Goal: Transaction & Acquisition: Purchase product/service

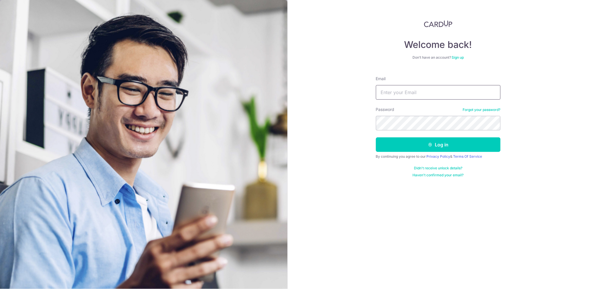
click at [476, 93] on input "Email" at bounding box center [438, 92] width 125 height 15
type input "morganang@gmail.com"
click at [436, 130] on form "Email morganang@gmail.com Password Forgot your password? Log in By continuing y…" at bounding box center [438, 124] width 125 height 106
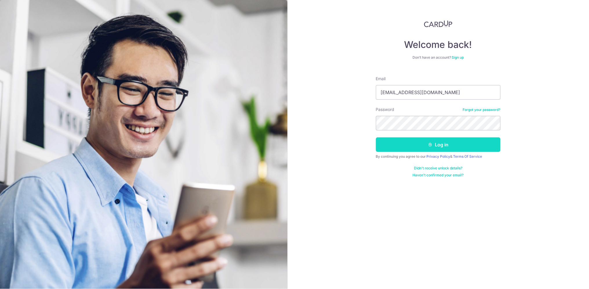
click at [440, 141] on button "Log in" at bounding box center [438, 144] width 125 height 15
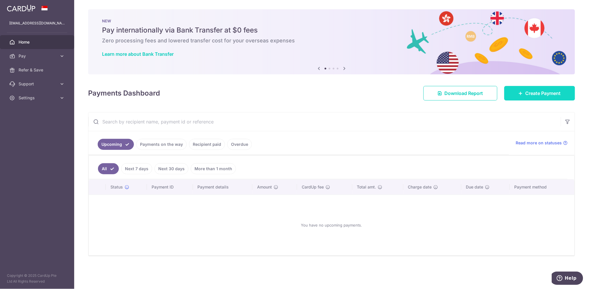
click at [543, 94] on span "Create Payment" at bounding box center [543, 93] width 35 height 7
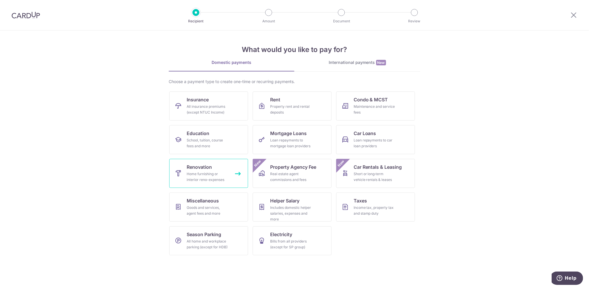
click at [211, 170] on span "Renovation" at bounding box center [199, 166] width 25 height 7
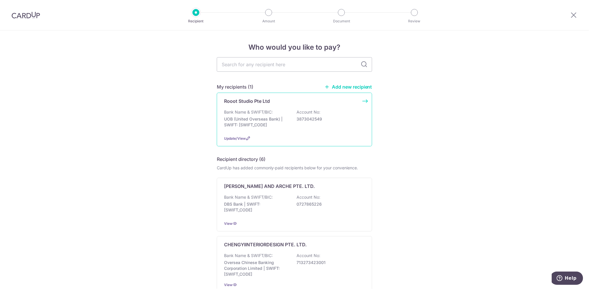
click at [324, 120] on p "3873042549" at bounding box center [329, 119] width 65 height 6
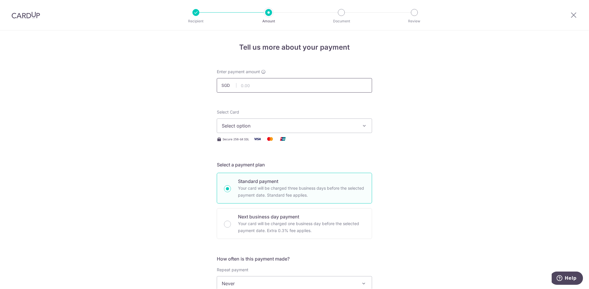
click at [302, 85] on input "text" at bounding box center [294, 85] width 155 height 15
type input "39,523.40"
click at [357, 127] on button "Select option" at bounding box center [294, 125] width 155 height 15
click at [311, 165] on span "**** 3806" at bounding box center [295, 167] width 146 height 7
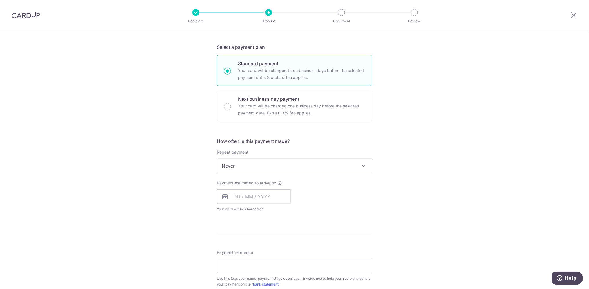
scroll to position [129, 0]
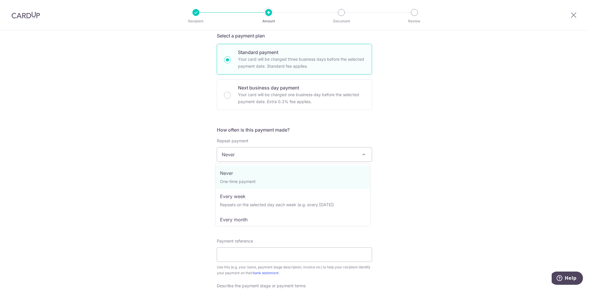
click at [302, 156] on span "Never" at bounding box center [294, 154] width 155 height 14
click at [432, 157] on div "Tell us more about your payment Enter payment amount SGD 39,523.40 39523.40 Sel…" at bounding box center [294, 183] width 589 height 563
click at [324, 155] on span "Never" at bounding box center [294, 154] width 155 height 14
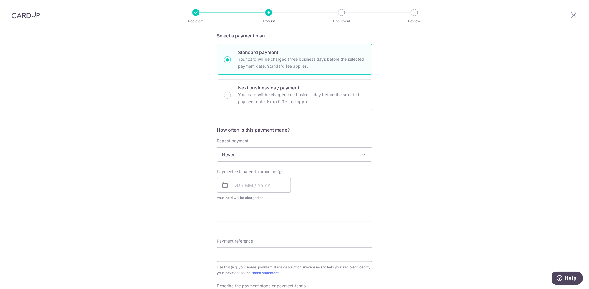
click at [437, 150] on div "Tell us more about your payment Enter payment amount SGD 39,523.40 39523.40 Sel…" at bounding box center [294, 183] width 589 height 563
click at [437, 151] on div "Tell us more about your payment Enter payment amount SGD 39,523.40 39523.40 Sel…" at bounding box center [294, 183] width 589 height 563
click at [432, 161] on div "Tell us more about your payment Enter payment amount SGD 39,523.40 39523.40 Sel…" at bounding box center [294, 183] width 589 height 563
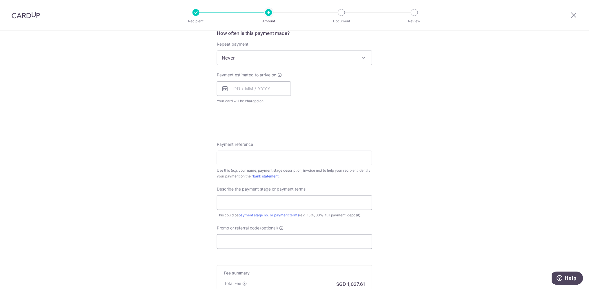
scroll to position [258, 0]
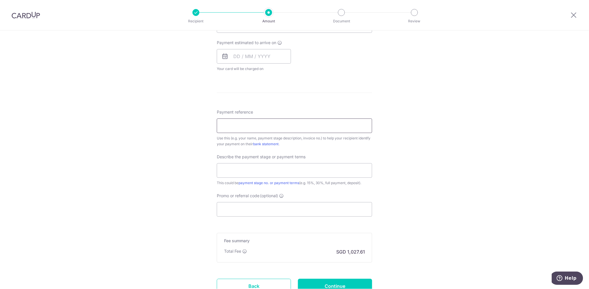
click at [268, 124] on input "Payment reference" at bounding box center [294, 125] width 155 height 15
click at [408, 137] on div "Tell us more about your payment Enter payment amount SGD 39,523.40 39523.40 Sel…" at bounding box center [294, 54] width 589 height 563
click at [325, 126] on input "ROOOT-982 Morgan OOO-25-104" at bounding box center [294, 125] width 155 height 15
type input "ROOOT-982 Morgan OOO-25-112"
click at [485, 184] on div "Tell us more about your payment Enter payment amount SGD 39,523.40 39523.40 Sel…" at bounding box center [294, 54] width 589 height 563
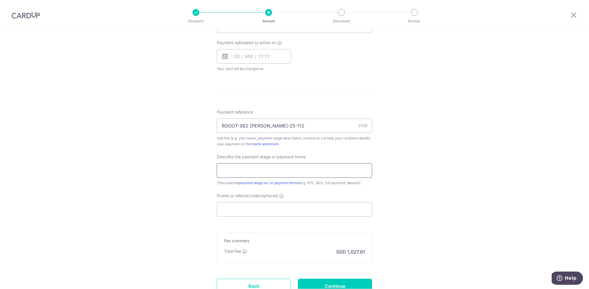
click at [298, 165] on input "text" at bounding box center [294, 170] width 155 height 15
click at [223, 169] on input "30% Progress claim carpentry fab" at bounding box center [294, 170] width 155 height 15
click at [310, 170] on input "20% Progress claim carpentry fab" at bounding box center [294, 170] width 155 height 15
click at [287, 169] on input "20% Progress claim carpentryinstall" at bounding box center [294, 170] width 155 height 15
drag, startPoint x: 264, startPoint y: 169, endPoint x: 253, endPoint y: 170, distance: 10.7
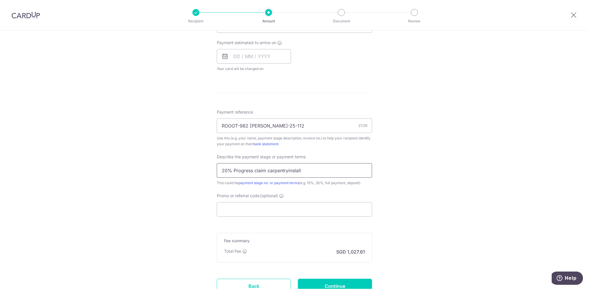
click at [253, 170] on input "20% Progress claim carpentryinstall" at bounding box center [294, 170] width 155 height 15
click at [273, 169] on input "20% Progress carpentryinstall" at bounding box center [294, 170] width 155 height 15
type input "20% Progress carpentry install"
click at [484, 184] on div "Tell us more about your payment Enter payment amount SGD 39,523.40 39523.40 Sel…" at bounding box center [294, 54] width 589 height 563
click at [462, 186] on div "Tell us more about your payment Enter payment amount SGD 39,523.40 39523.40 Sel…" at bounding box center [294, 54] width 589 height 563
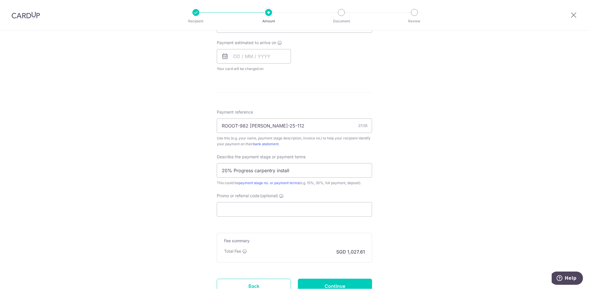
click at [431, 189] on div "Tell us more about your payment Enter payment amount SGD 39,523.40 39523.40 Sel…" at bounding box center [294, 54] width 589 height 563
click at [368, 210] on input "Promo or referral code (optional)" at bounding box center [294, 209] width 155 height 15
type input "v"
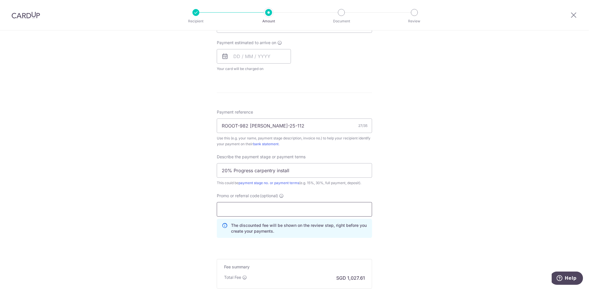
paste input "RENO25ONE"
type input "RENO25ONE"
click at [409, 189] on div "Tell us more about your payment Enter payment amount SGD 39,523.40 39523.40 Sel…" at bounding box center [294, 68] width 589 height 590
click at [429, 214] on div "Tell us more about your payment Enter payment amount SGD 39,523.40 39523.40 Sel…" at bounding box center [294, 68] width 589 height 590
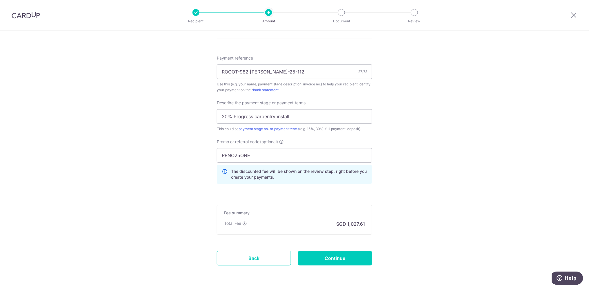
scroll to position [322, 0]
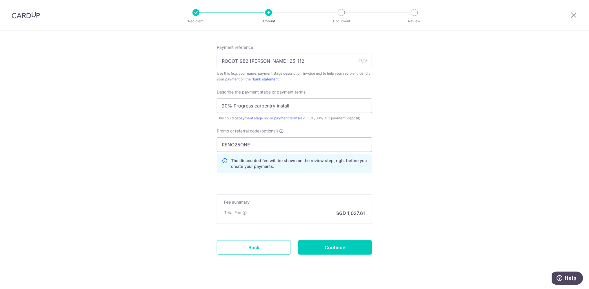
click at [443, 213] on div "Tell us more about your payment Enter payment amount SGD 39,523.40 39523.40 Sel…" at bounding box center [294, 3] width 589 height 590
click at [344, 234] on form "Enter payment amount SGD 39,523.40 39523.40 Select Card **** 3806 Add credit ca…" at bounding box center [294, 9] width 155 height 524
click at [345, 246] on input "Continue" at bounding box center [335, 247] width 74 height 15
type input "Create Schedule"
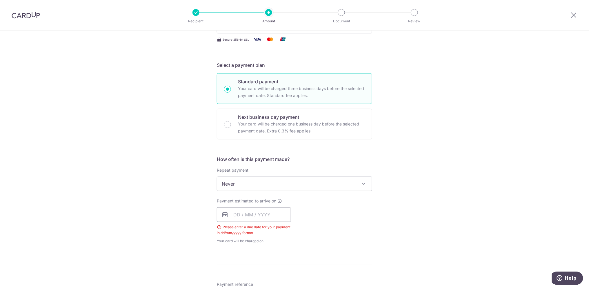
scroll to position [132, 0]
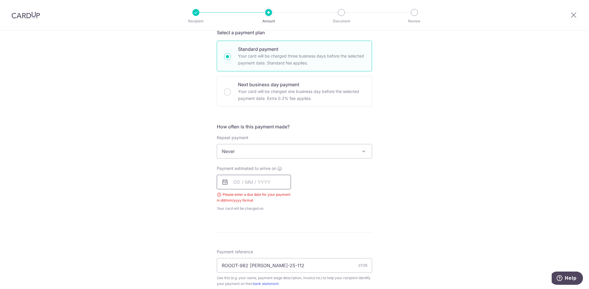
click at [256, 184] on input "text" at bounding box center [254, 182] width 74 height 15
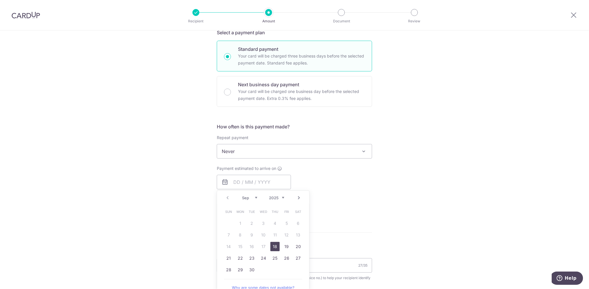
click at [344, 182] on div "Payment estimated to arrive on Prev Next Sep Oct Nov Dec 2025 2026 2027 2028 20…" at bounding box center [294, 188] width 162 height 46
click at [352, 152] on span "Never" at bounding box center [294, 151] width 155 height 14
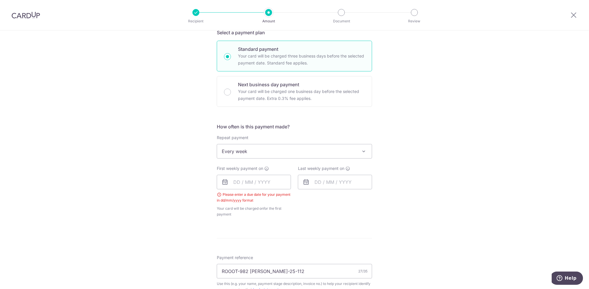
click at [383, 183] on div "Tell us more about your payment Enter payment amount SGD 39,523.40 39523.40 Sel…" at bounding box center [294, 202] width 589 height 609
click at [356, 148] on span "Every week" at bounding box center [294, 151] width 155 height 14
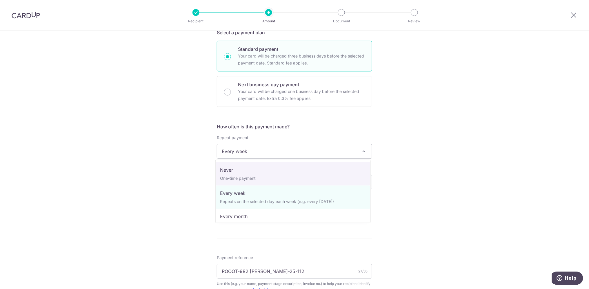
select select "1"
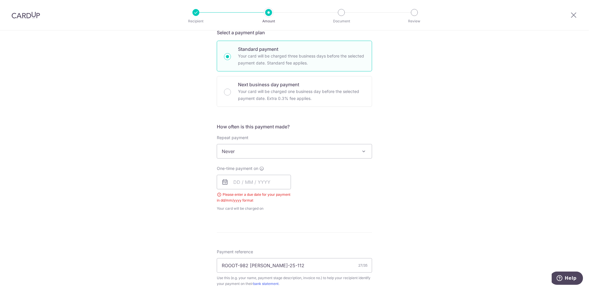
click at [452, 160] on div "Tell us more about your payment Enter payment amount SGD 39,523.40 39523.40 Sel…" at bounding box center [294, 200] width 589 height 604
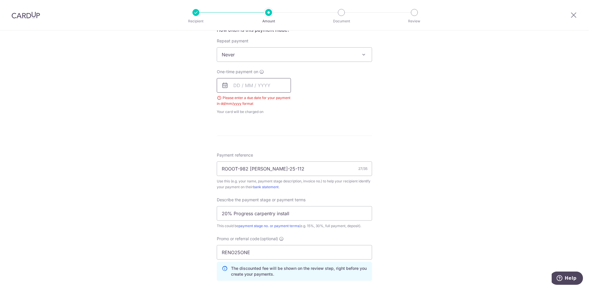
click at [253, 86] on input "text" at bounding box center [254, 85] width 74 height 15
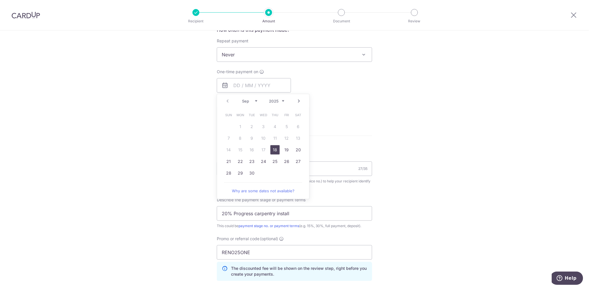
click at [276, 148] on link "18" at bounding box center [275, 149] width 9 height 9
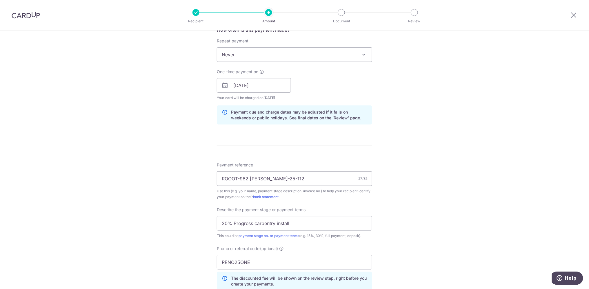
click at [426, 124] on div "Tell us more about your payment Enter payment amount SGD 39,523.40 39523.40 Sel…" at bounding box center [294, 108] width 589 height 613
click at [429, 124] on div "Tell us more about your payment Enter payment amount SGD 39,523.40 39523.40 Sel…" at bounding box center [294, 108] width 589 height 613
click at [255, 84] on input "18/09/2025" at bounding box center [254, 85] width 74 height 15
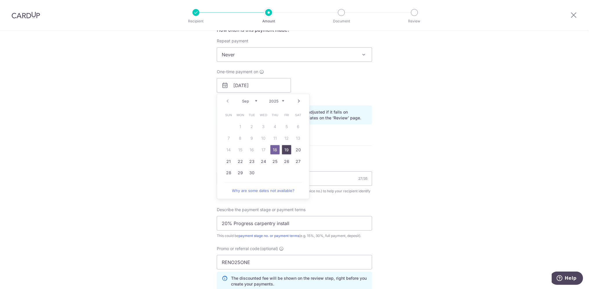
drag, startPoint x: 286, startPoint y: 149, endPoint x: 338, endPoint y: 146, distance: 52.3
click at [286, 149] on link "19" at bounding box center [286, 149] width 9 height 9
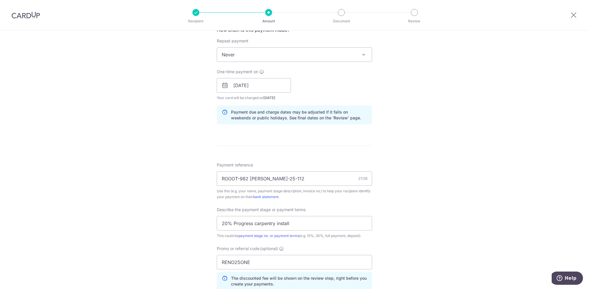
click at [453, 138] on div "Tell us more about your payment Enter payment amount SGD 39,523.40 39523.40 Sel…" at bounding box center [294, 108] width 589 height 613
click at [267, 86] on input "[DATE]" at bounding box center [254, 85] width 74 height 15
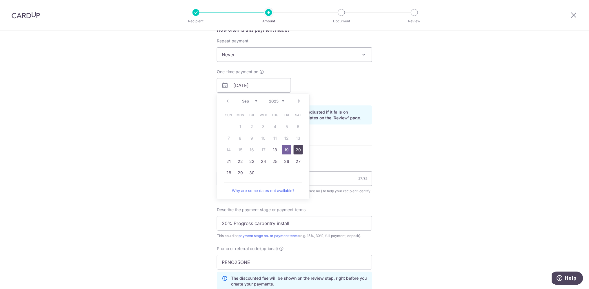
click at [296, 150] on link "20" at bounding box center [298, 149] width 9 height 9
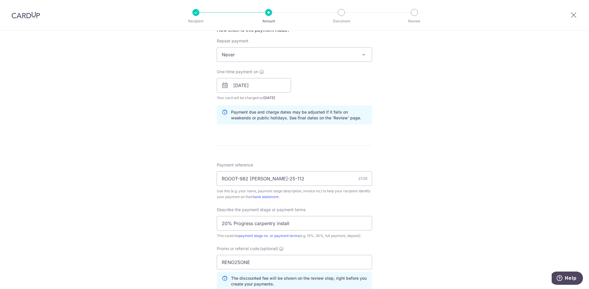
click at [439, 135] on div "Tell us more about your payment Enter payment amount SGD 39,523.40 39523.40 Sel…" at bounding box center [294, 108] width 589 height 613
click at [443, 135] on div "Tell us more about your payment Enter payment amount SGD 39,523.40 39523.40 Sel…" at bounding box center [294, 108] width 589 height 613
click at [275, 88] on input "20/09/2025" at bounding box center [254, 85] width 74 height 15
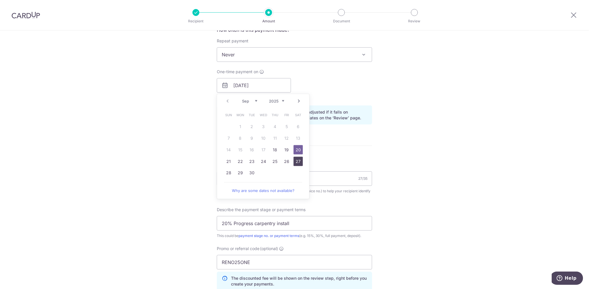
click at [297, 161] on link "27" at bounding box center [298, 161] width 9 height 9
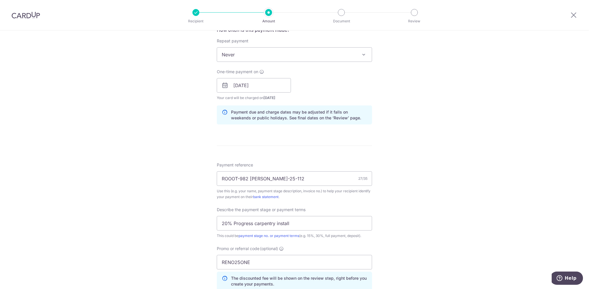
click at [429, 135] on div "Tell us more about your payment Enter payment amount SGD 39,523.40 39523.40 Sel…" at bounding box center [294, 108] width 589 height 613
click at [272, 86] on input "27/09/2025" at bounding box center [254, 85] width 74 height 15
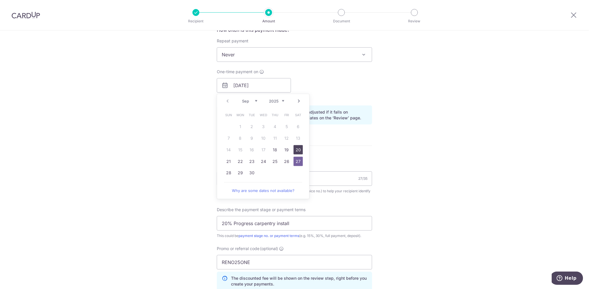
click at [299, 147] on link "20" at bounding box center [298, 149] width 9 height 9
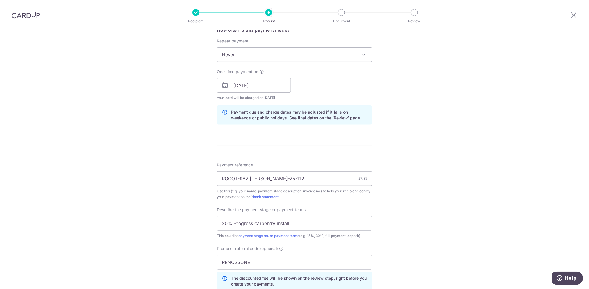
click at [447, 139] on div "Tell us more about your payment Enter payment amount SGD 39,523.40 39523.40 Sel…" at bounding box center [294, 108] width 589 height 613
click at [274, 86] on input "20/09/2025" at bounding box center [254, 85] width 74 height 15
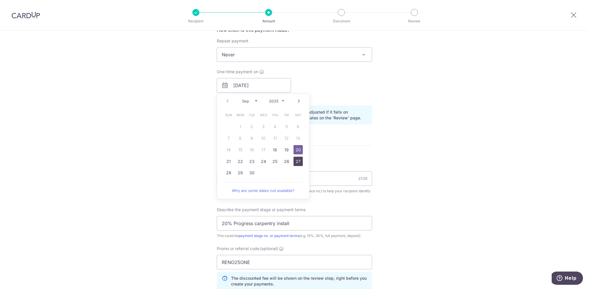
click at [298, 161] on link "27" at bounding box center [298, 161] width 9 height 9
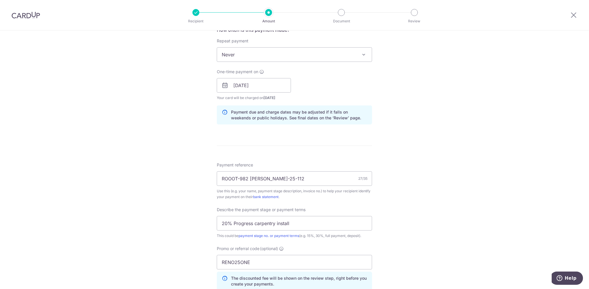
click at [379, 140] on div "Tell us more about your payment Enter payment amount SGD 39,523.40 39523.40 Sel…" at bounding box center [294, 108] width 589 height 613
click at [278, 84] on input "27/09/2025" at bounding box center [254, 85] width 74 height 15
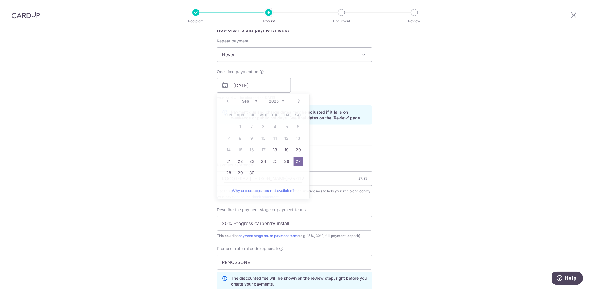
click at [368, 145] on form "Enter payment amount SGD 39,523.40 39523.40 Select Card **** 3806 Add credit ca…" at bounding box center [294, 114] width 155 height 548
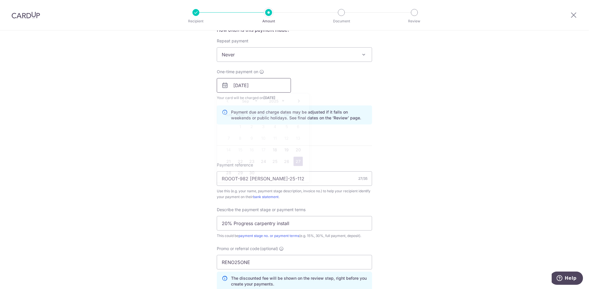
click at [276, 85] on input "27/09/2025" at bounding box center [254, 85] width 74 height 15
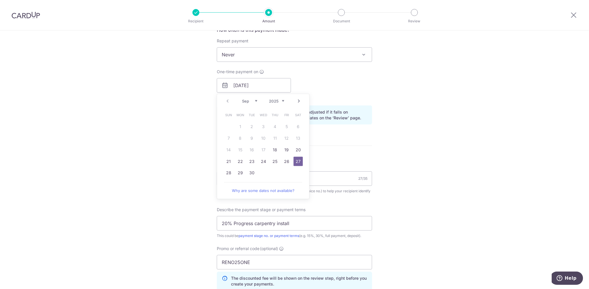
click at [353, 82] on div "One-time payment on 27/09/2025 Prev Next Sep Oct Nov Dec 2025 2026 2027 2028 20…" at bounding box center [294, 85] width 162 height 32
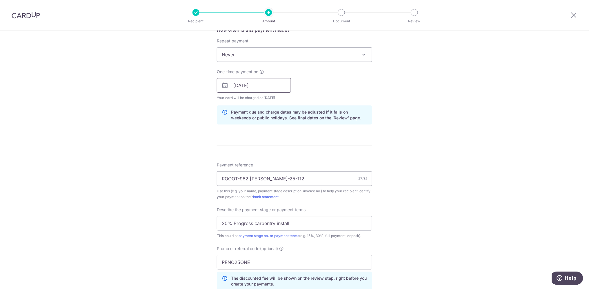
click at [276, 84] on input "27/09/2025" at bounding box center [254, 85] width 74 height 15
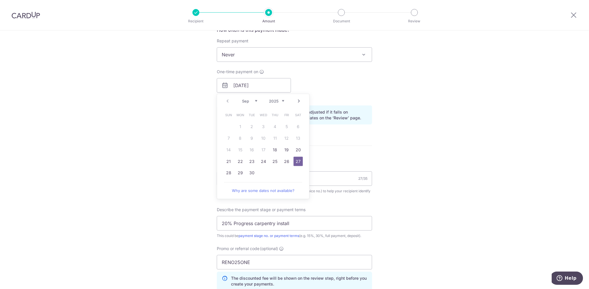
click at [356, 143] on form "Enter payment amount SGD 39,523.40 39523.40 Select Card **** 3806 Add credit ca…" at bounding box center [294, 114] width 155 height 548
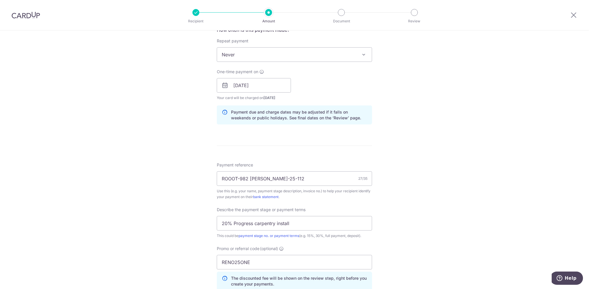
click at [446, 117] on div "Tell us more about your payment Enter payment amount SGD 39,523.40 39523.40 Sel…" at bounding box center [294, 108] width 589 height 613
click at [449, 121] on div "Tell us more about your payment Enter payment amount SGD 39,523.40 39523.40 Sel…" at bounding box center [294, 108] width 589 height 613
click at [278, 86] on input "27/09/2025" at bounding box center [254, 85] width 74 height 15
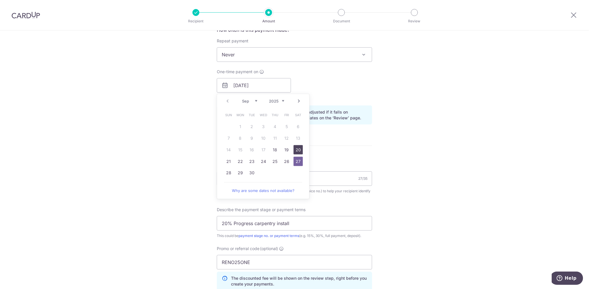
click at [298, 150] on link "20" at bounding box center [298, 149] width 9 height 9
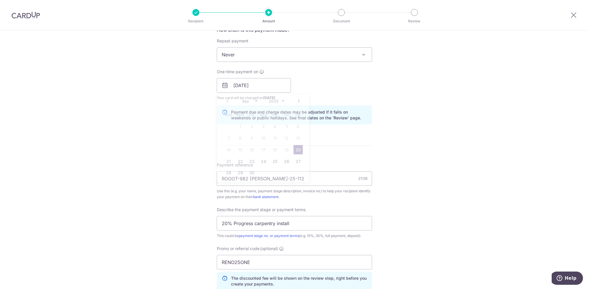
click at [499, 128] on div "Tell us more about your payment Enter payment amount SGD 39,523.40 39523.40 Sel…" at bounding box center [294, 108] width 589 height 613
click at [474, 127] on div "Tell us more about your payment Enter payment amount SGD 39,523.40 39523.40 Sel…" at bounding box center [294, 108] width 589 height 613
click at [468, 126] on div "Tell us more about your payment Enter payment amount SGD 39,523.40 39523.40 Sel…" at bounding box center [294, 108] width 589 height 613
click at [268, 87] on input "20/09/2025" at bounding box center [254, 85] width 74 height 15
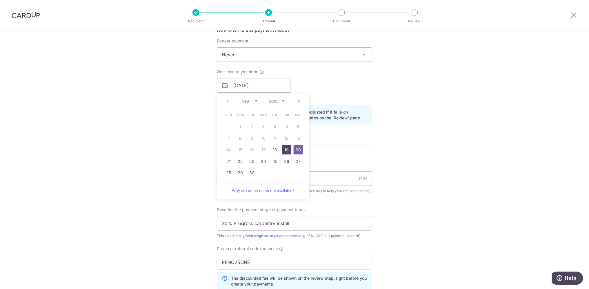
click at [284, 148] on link "19" at bounding box center [286, 149] width 9 height 9
type input "[DATE]"
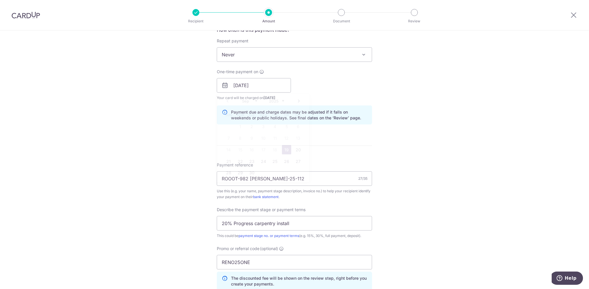
click at [426, 118] on div "Tell us more about your payment Enter payment amount SGD 39,523.40 39523.40 Sel…" at bounding box center [294, 108] width 589 height 613
click at [433, 122] on div "Tell us more about your payment Enter payment amount SGD 39,523.40 39523.40 Sel…" at bounding box center [294, 108] width 589 height 613
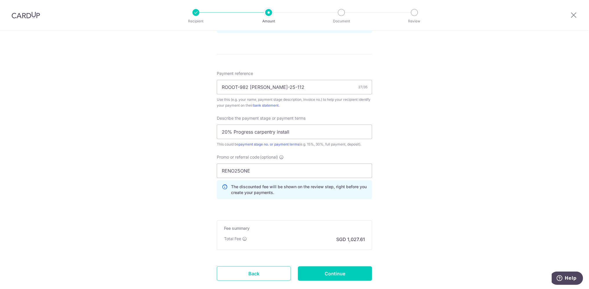
scroll to position [355, 0]
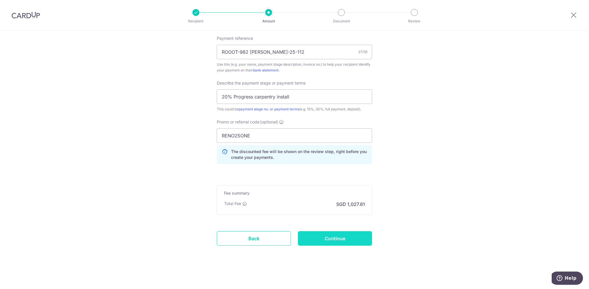
click at [348, 237] on input "Continue" at bounding box center [335, 238] width 74 height 15
type input "Create Schedule"
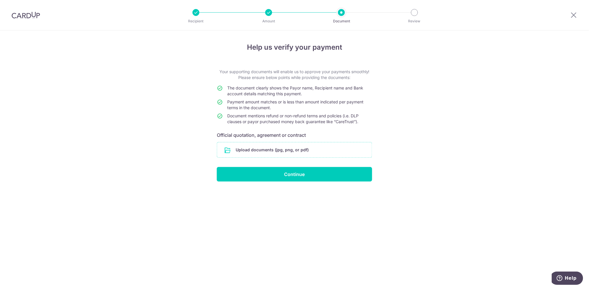
click at [303, 151] on input "file" at bounding box center [294, 149] width 155 height 15
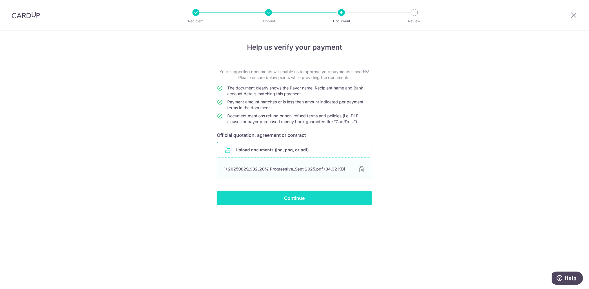
click at [343, 197] on input "Continue" at bounding box center [294, 198] width 155 height 15
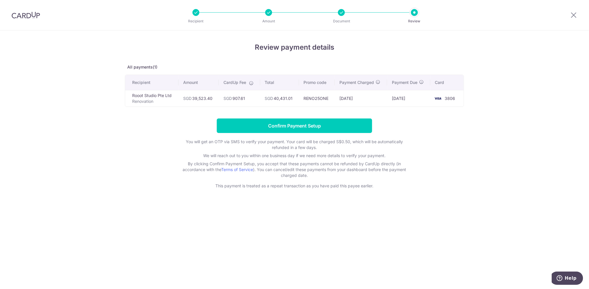
click at [512, 161] on div "Review payment details All payments(1) Recipient Amount CardUp Fee Total Promo …" at bounding box center [294, 159] width 589 height 258
click at [522, 131] on div "Review payment details All payments(1) Recipient Amount CardUp Fee Total Promo …" at bounding box center [294, 159] width 589 height 258
click at [327, 130] on input "Confirm Payment Setup" at bounding box center [294, 125] width 155 height 15
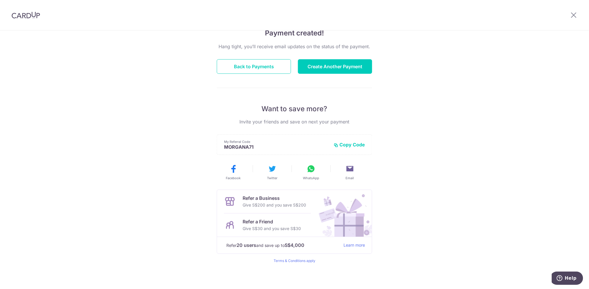
scroll to position [51, 0]
click at [347, 144] on button "Copy Code" at bounding box center [349, 144] width 31 height 6
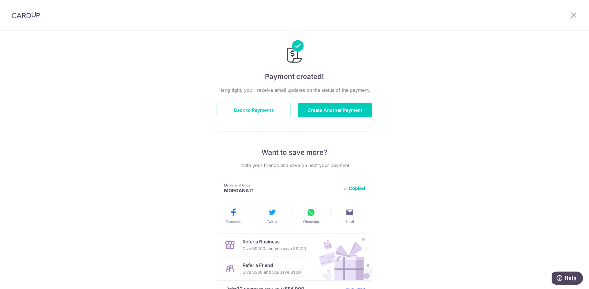
scroll to position [0, 0]
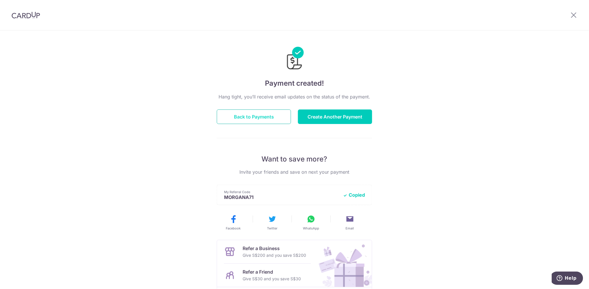
click at [271, 117] on button "Back to Payments" at bounding box center [254, 116] width 74 height 15
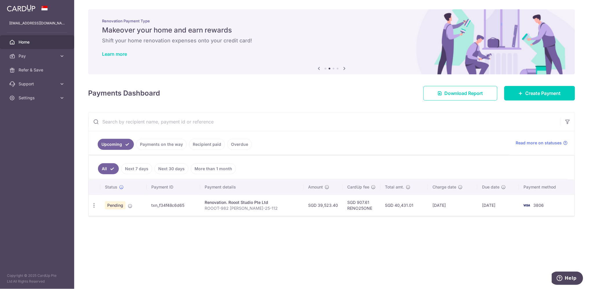
click at [355, 237] on div "× Pause Schedule Pause all future payments in this series Pause just this one p…" at bounding box center [331, 144] width 515 height 289
click at [358, 238] on div "× Pause Schedule Pause all future payments in this series Pause just this one p…" at bounding box center [331, 144] width 515 height 289
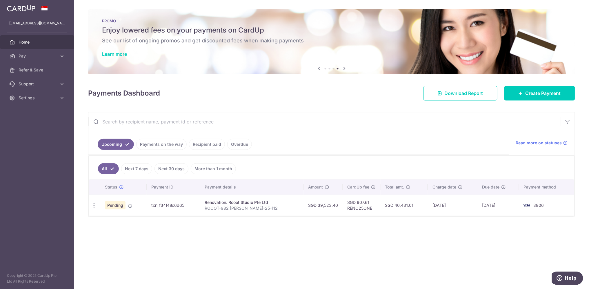
click at [183, 249] on div "× Pause Schedule Pause all future payments in this series Pause just this one p…" at bounding box center [331, 144] width 515 height 289
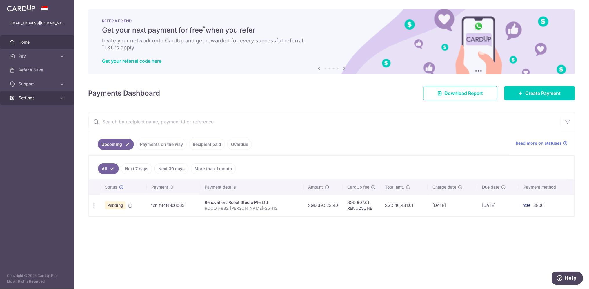
click at [52, 95] on span "Settings" at bounding box center [38, 98] width 38 height 6
click at [34, 124] on span "Logout" at bounding box center [38, 126] width 38 height 6
